Goal: Information Seeking & Learning: Learn about a topic

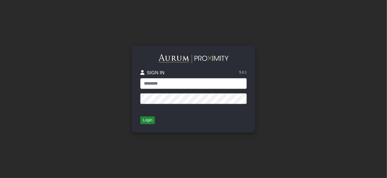
type input "**********"
click at [151, 119] on button "Login" at bounding box center [147, 120] width 15 height 8
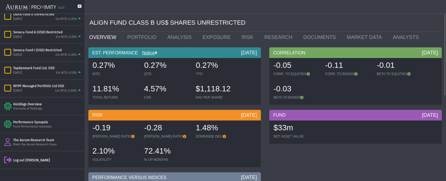
scroll to position [455, 0]
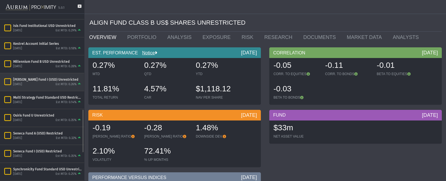
scroll to position [367, 0]
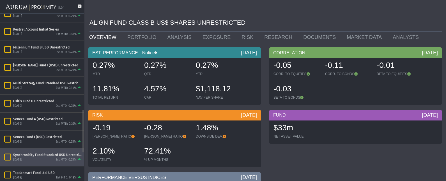
click at [9, 157] on icon "Items" at bounding box center [8, 157] width 10 height 8
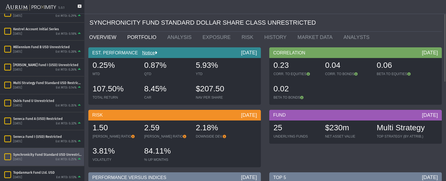
click at [145, 39] on link "PORTFOLIO" at bounding box center [143, 37] width 40 height 11
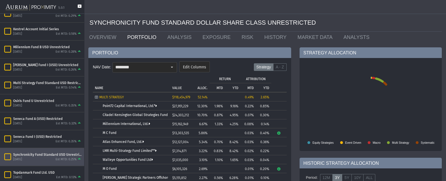
click at [78, 4] on icon at bounding box center [80, 8] width 4 height 9
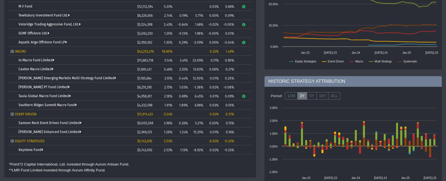
scroll to position [149, 0]
